Goal: Use online tool/utility: Utilize a website feature to perform a specific function

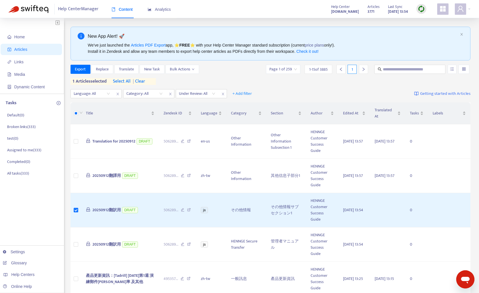
click at [424, 7] on img at bounding box center [421, 8] width 7 height 7
click at [426, 20] on link "Quick Sync" at bounding box center [433, 20] width 24 height 7
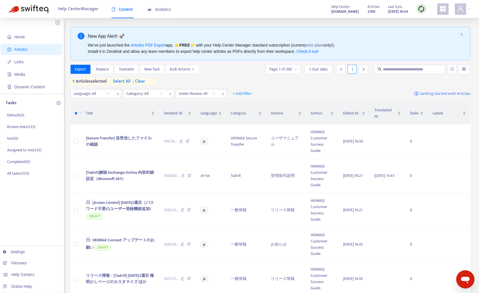
click at [410, 74] on div at bounding box center [409, 69] width 73 height 9
click at [80, 141] on td at bounding box center [76, 142] width 11 height 34
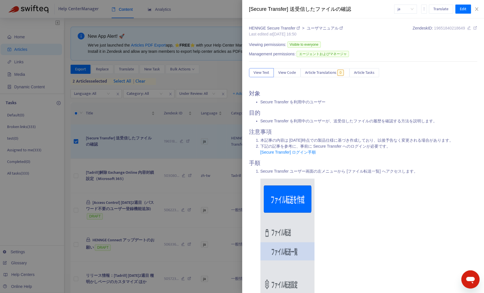
click at [127, 71] on div at bounding box center [242, 146] width 484 height 293
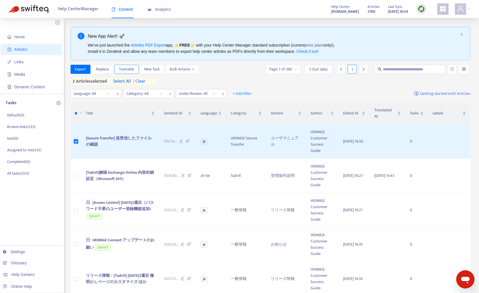
click at [127, 71] on span "Translate" at bounding box center [126, 69] width 15 height 6
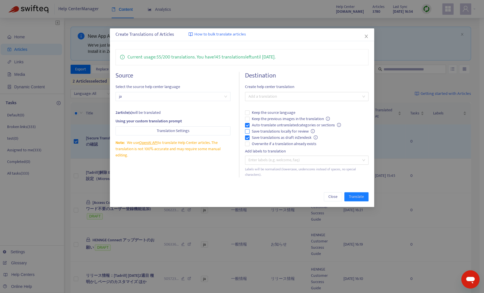
click at [271, 130] on span "Save translations locally for review" at bounding box center [283, 131] width 68 height 6
click at [279, 117] on span "Keep the previous images in the translation" at bounding box center [290, 119] width 83 height 6
click at [307, 93] on div at bounding box center [303, 96] width 115 height 7
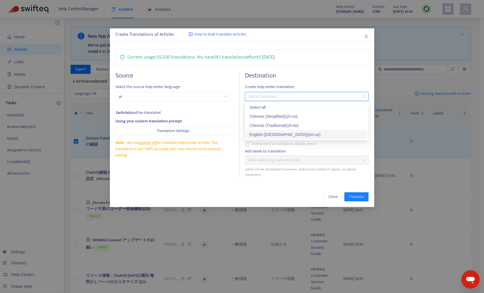
click at [276, 134] on div "English ([GEOGRAPHIC_DATA]) ( en-us )" at bounding box center [306, 135] width 114 height 6
click at [276, 127] on div "Chinese (Traditional) ( zh-tw )" at bounding box center [306, 126] width 114 height 6
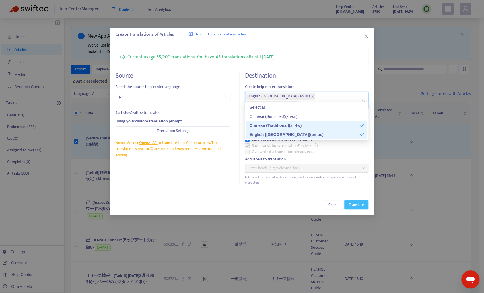
click at [350, 202] on span "Translate" at bounding box center [356, 205] width 15 height 6
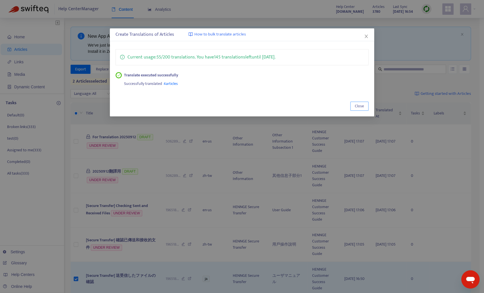
click at [359, 103] on span "Close" at bounding box center [358, 106] width 9 height 6
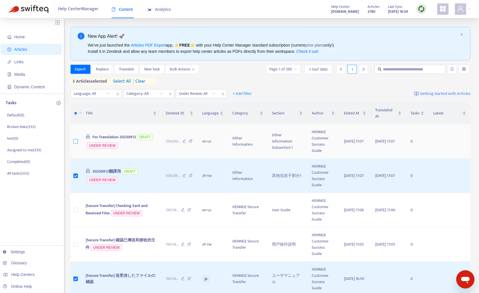
click at [76, 139] on label at bounding box center [75, 141] width 5 height 6
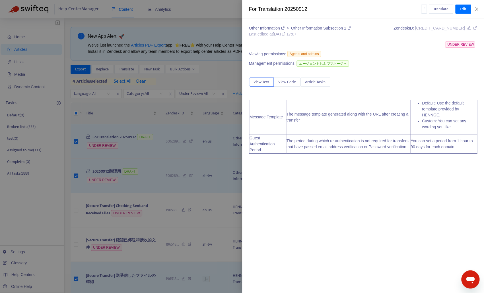
click at [183, 82] on div at bounding box center [242, 146] width 484 height 293
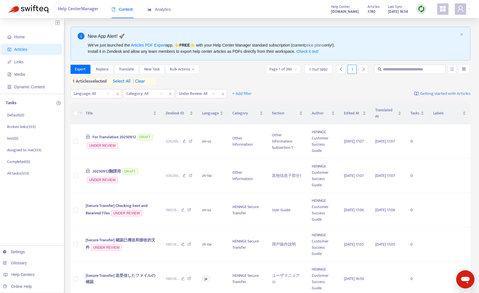
click at [365, 69] on icon "right" at bounding box center [363, 69] width 4 height 4
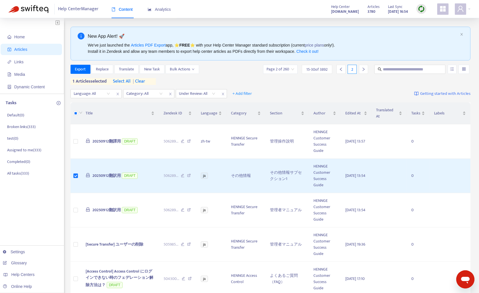
click at [143, 79] on span "| clear" at bounding box center [138, 81] width 14 height 7
